Goal: Find specific page/section: Find specific page/section

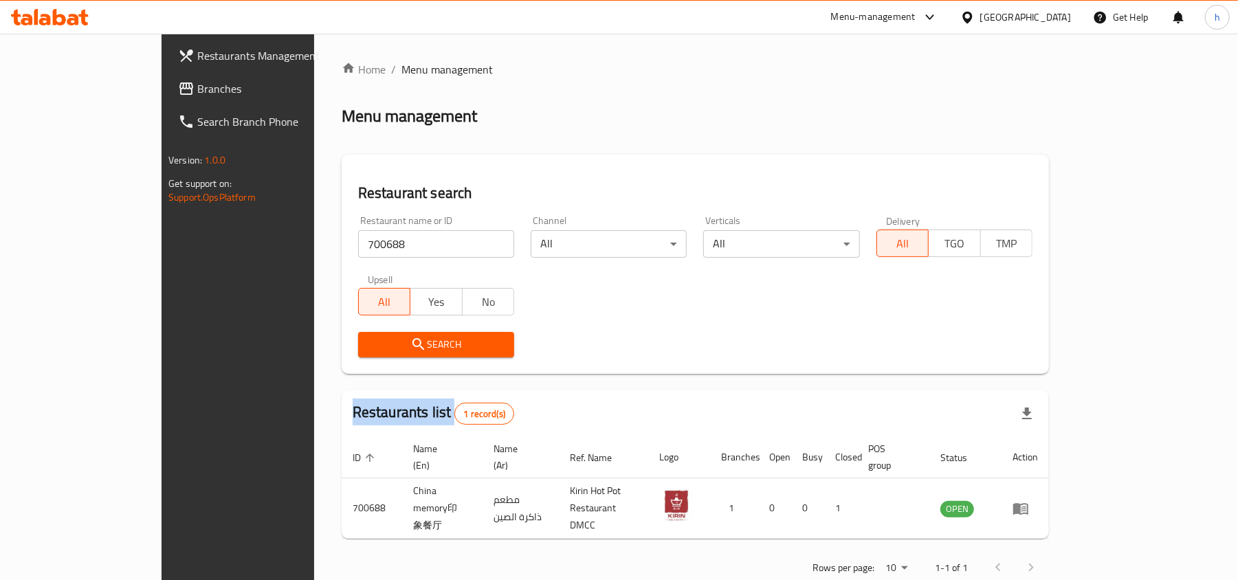
drag, startPoint x: 56, startPoint y: 88, endPoint x: 58, endPoint y: 97, distance: 9.3
click at [197, 88] on span "Branches" at bounding box center [277, 88] width 160 height 16
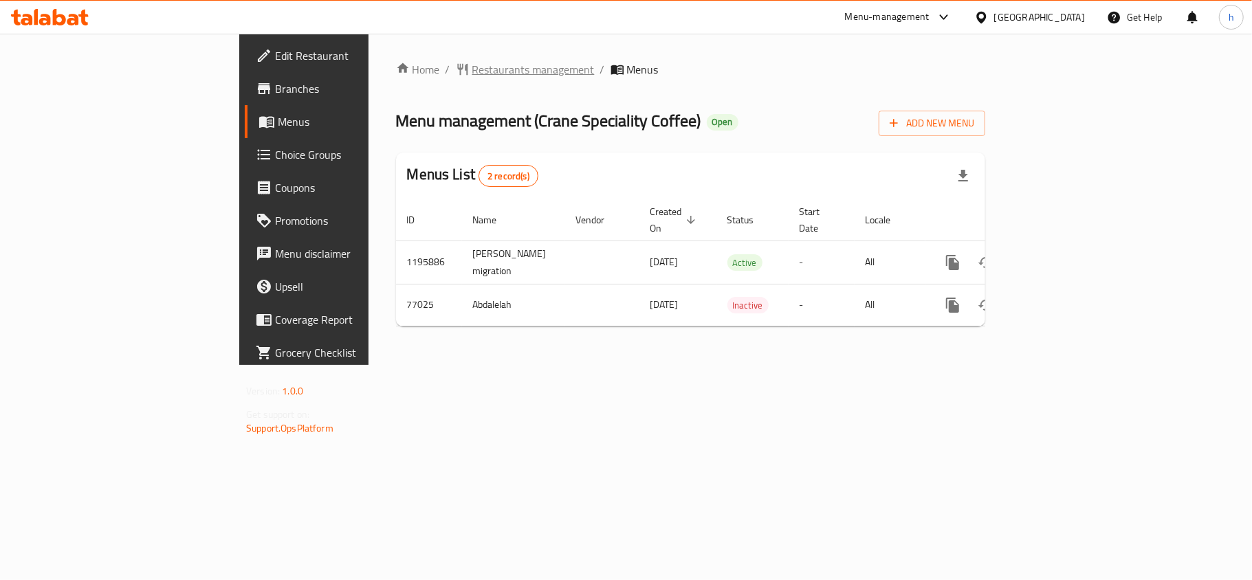
click at [472, 71] on span "Restaurants management" at bounding box center [533, 69] width 122 height 16
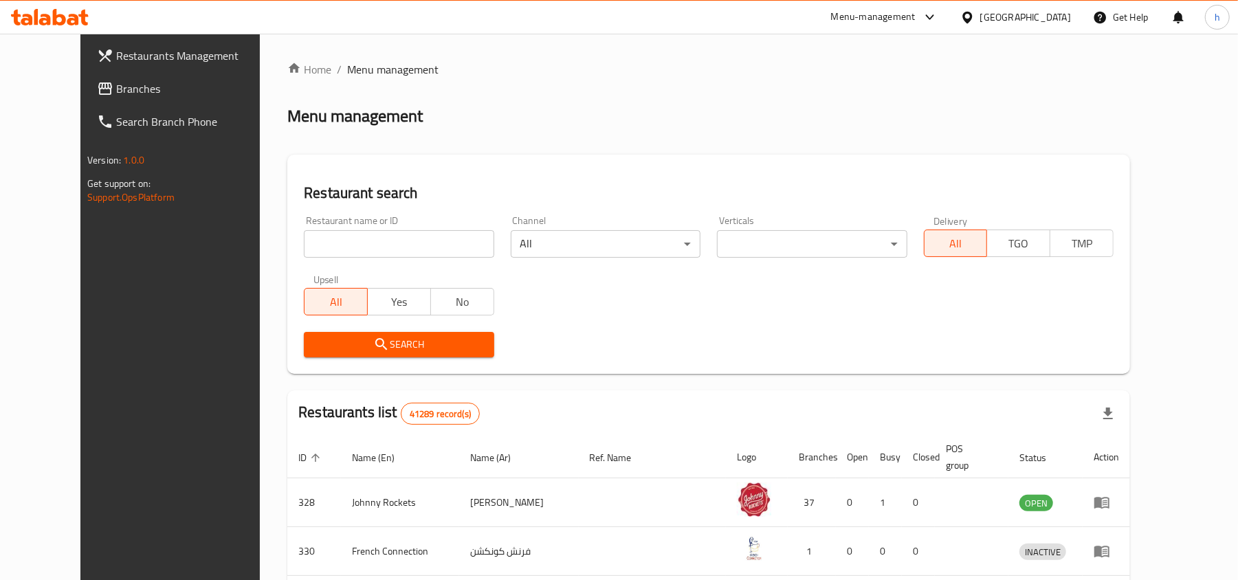
click at [369, 240] on input "search" at bounding box center [399, 243] width 190 height 27
paste input "600152"
type input "600152"
click at [358, 338] on span "Search" at bounding box center [399, 344] width 168 height 17
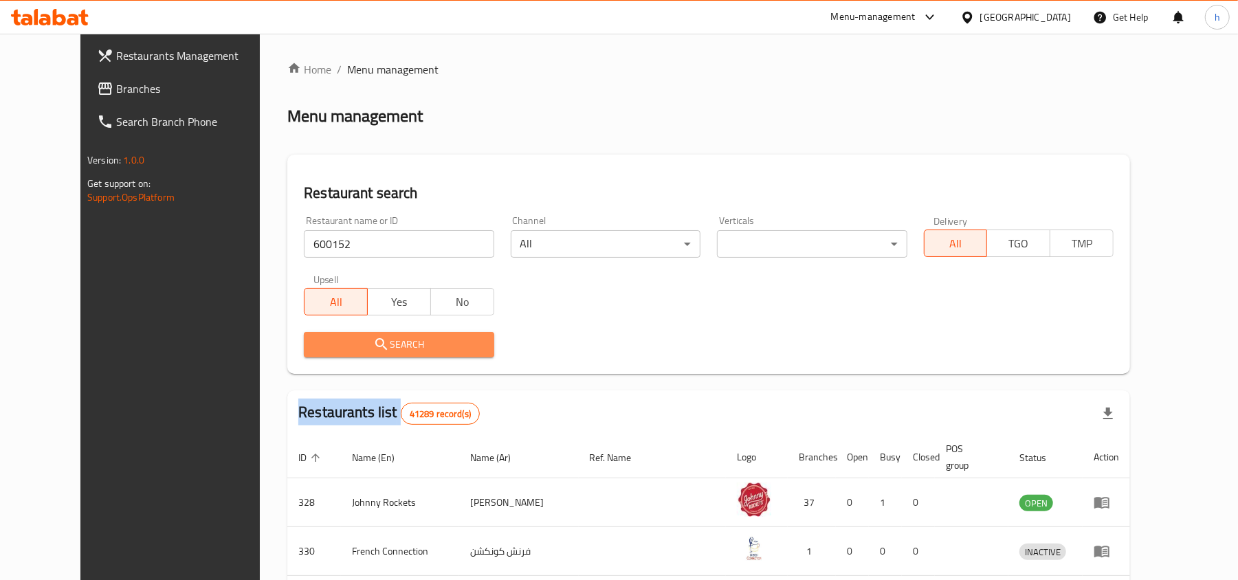
click at [358, 338] on div at bounding box center [619, 290] width 1238 height 580
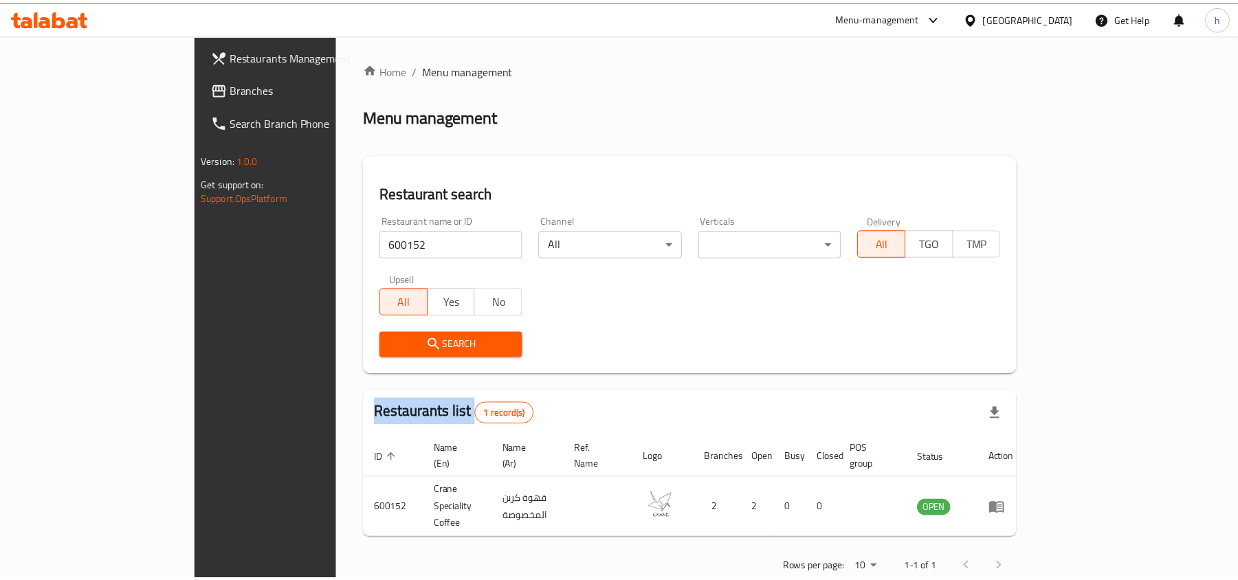
scroll to position [7, 0]
